Goal: Obtain resource: Obtain resource

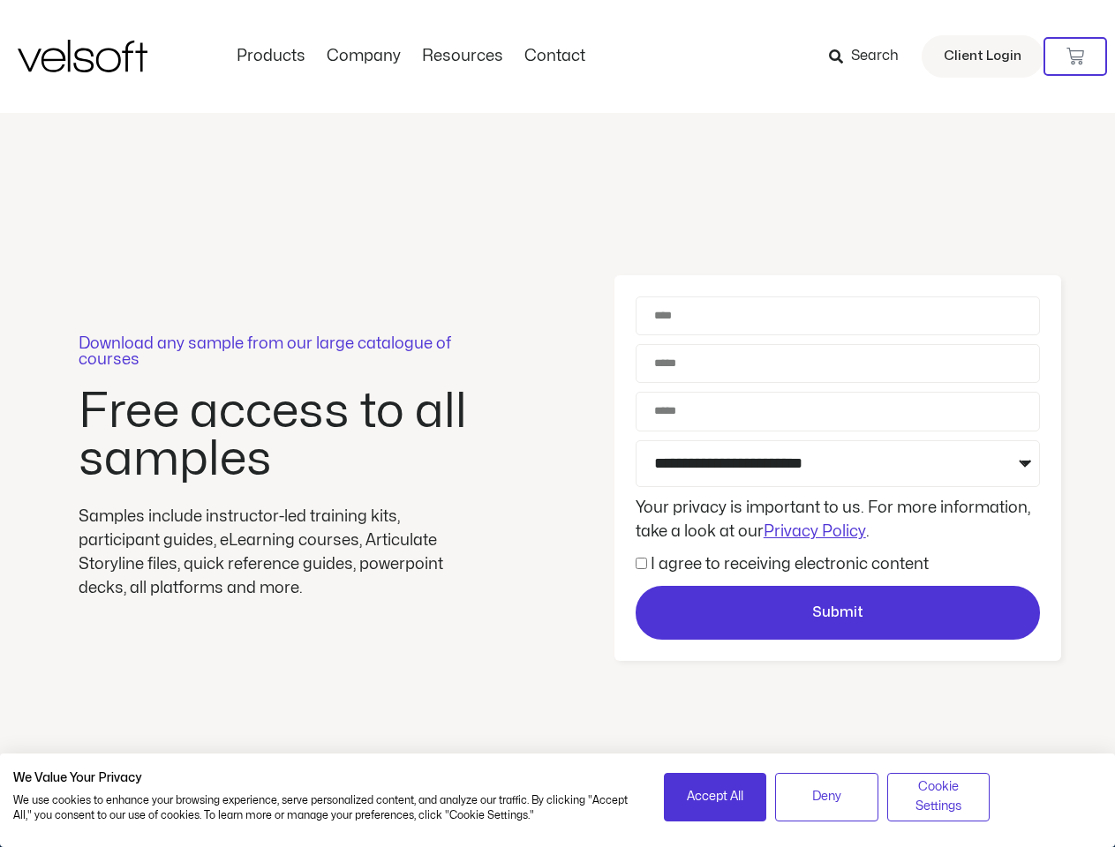
click at [557, 424] on div "Download any sample from our large catalogue of courses Free access to all samp…" at bounding box center [557, 468] width 1115 height 711
click at [1075, 56] on icon at bounding box center [1075, 57] width 18 height 18
click at [715, 797] on span "Accept All" at bounding box center [715, 796] width 56 height 19
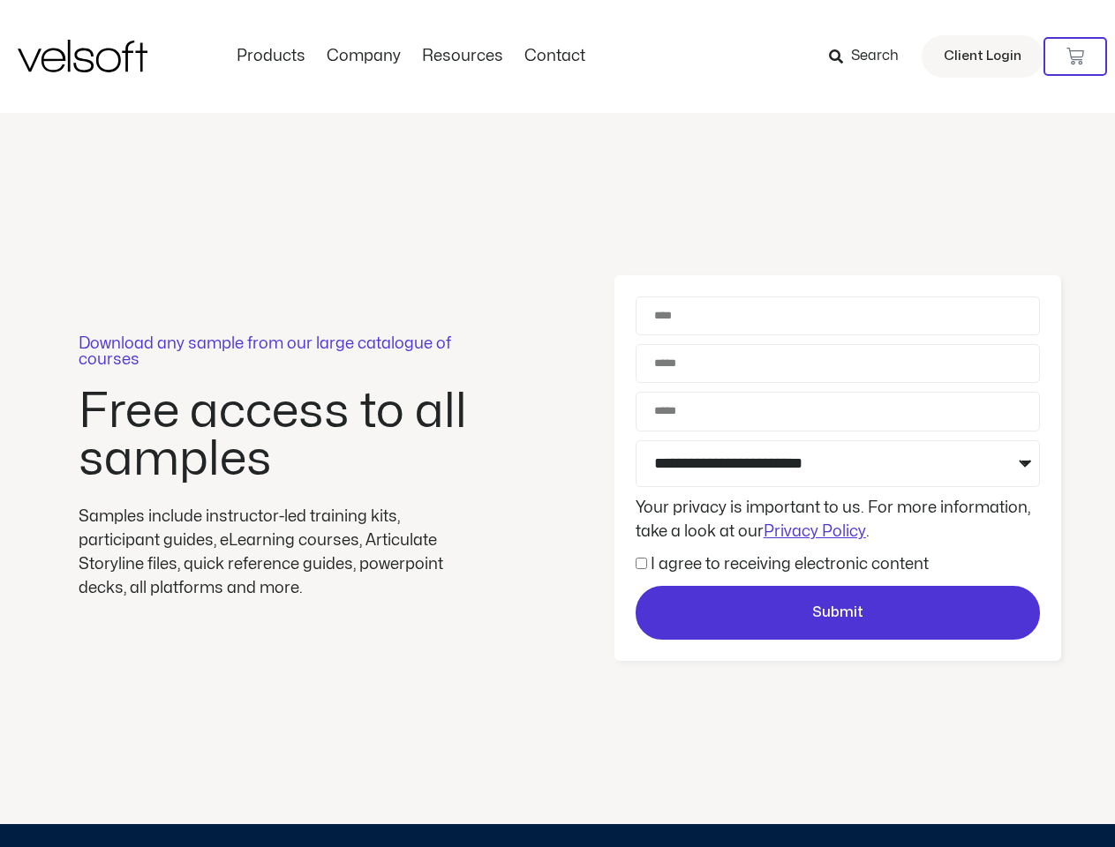
click at [826, 797] on div "Download any sample from our large catalogue of courses Free access to all samp…" at bounding box center [557, 468] width 1115 height 711
click at [938, 797] on div "Download any sample from our large catalogue of courses Free access to all samp…" at bounding box center [557, 468] width 1115 height 711
